Goal: Transaction & Acquisition: Purchase product/service

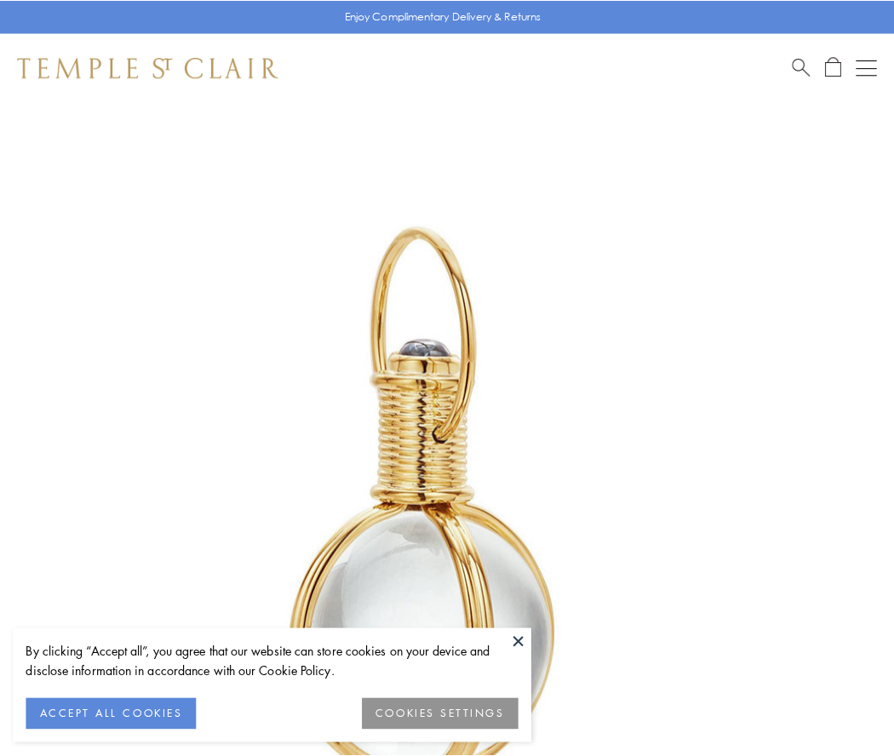
scroll to position [444, 0]
